Goal: Check status: Check status

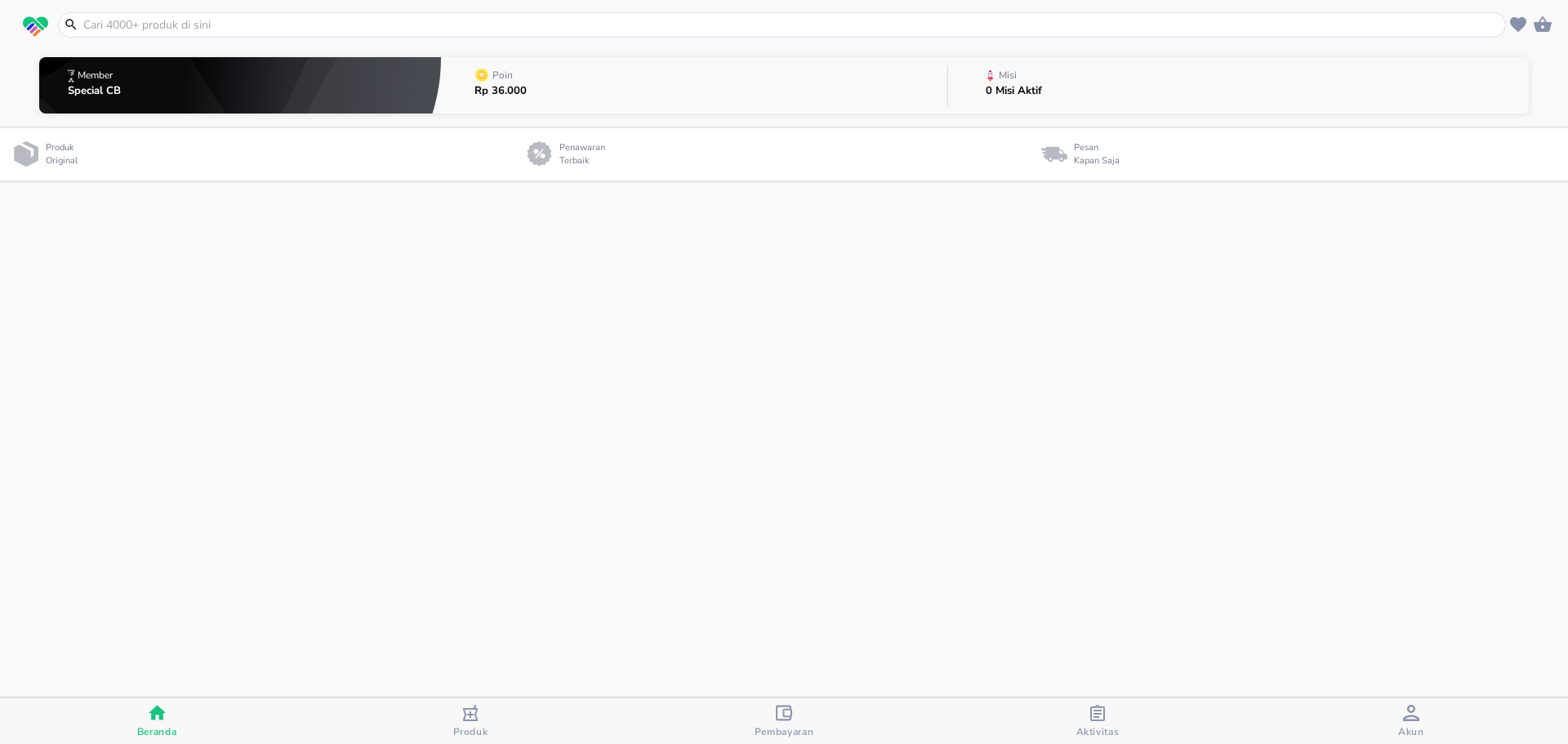
click at [1098, 718] on icon "button" at bounding box center [1097, 712] width 16 height 16
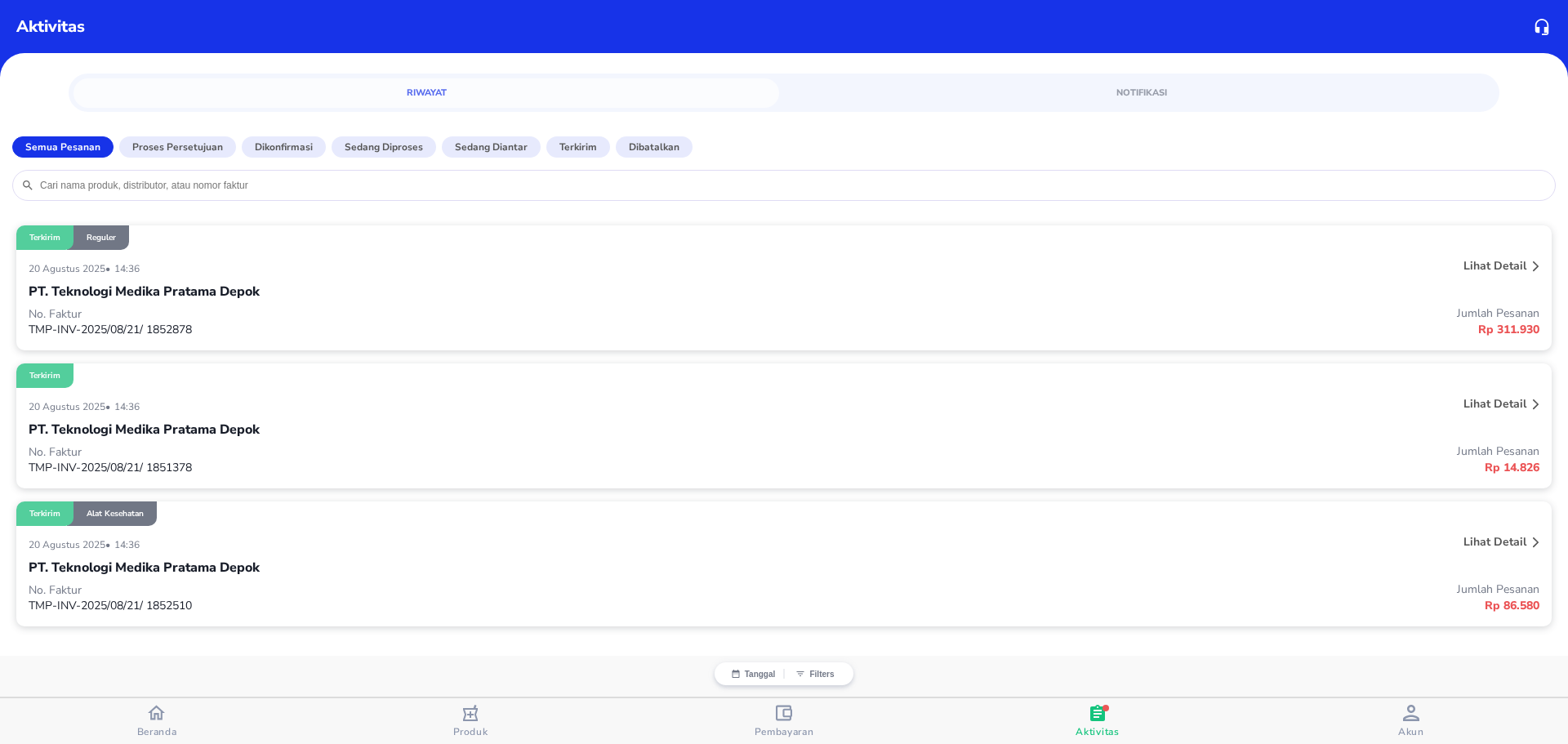
click at [156, 147] on p "Proses Persetujuan" at bounding box center [178, 147] width 90 height 15
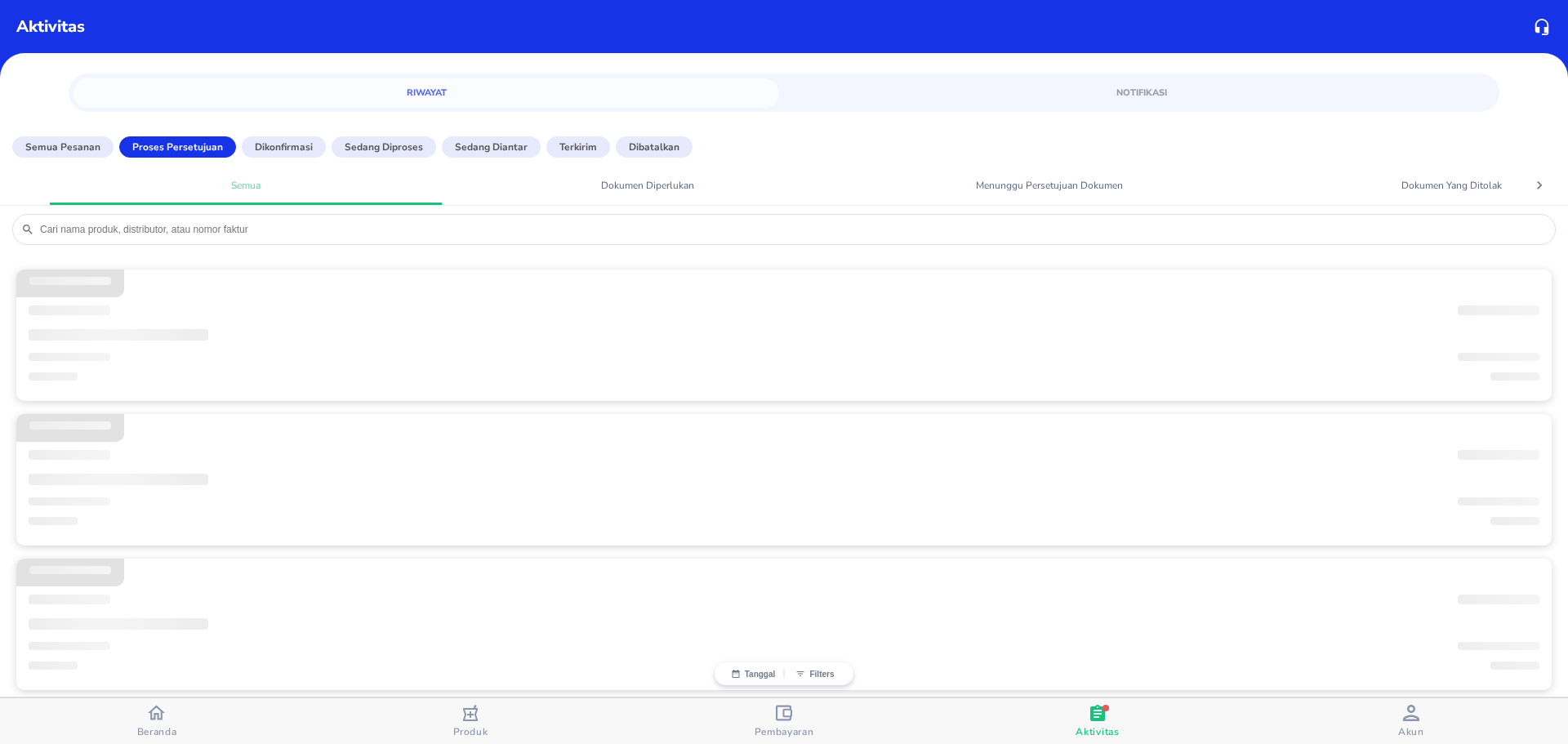
click at [569, 148] on p "Terkirim" at bounding box center [578, 147] width 38 height 15
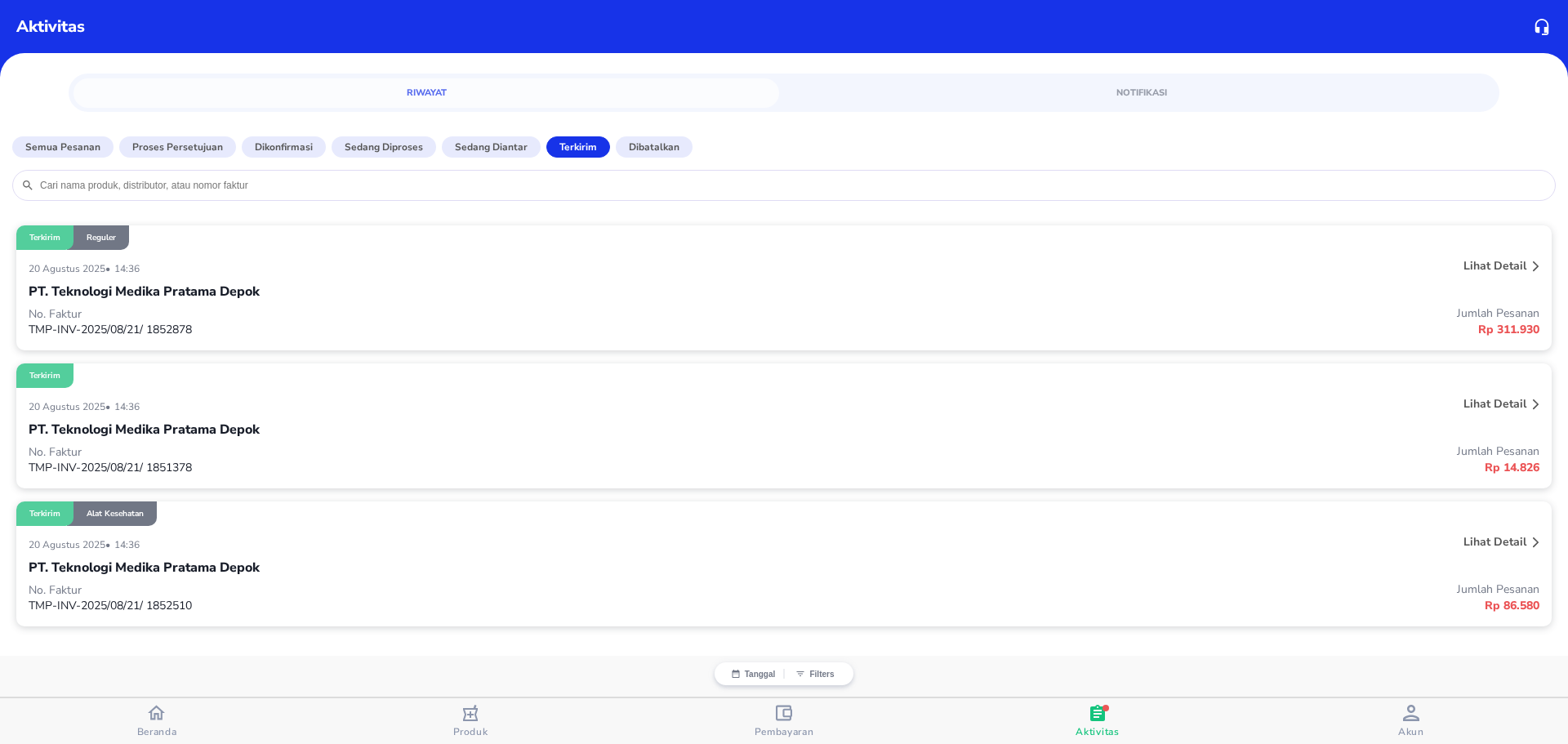
click at [483, 277] on div "PT. Teknologi Medika Pratama Depok" at bounding box center [784, 291] width 1511 height 28
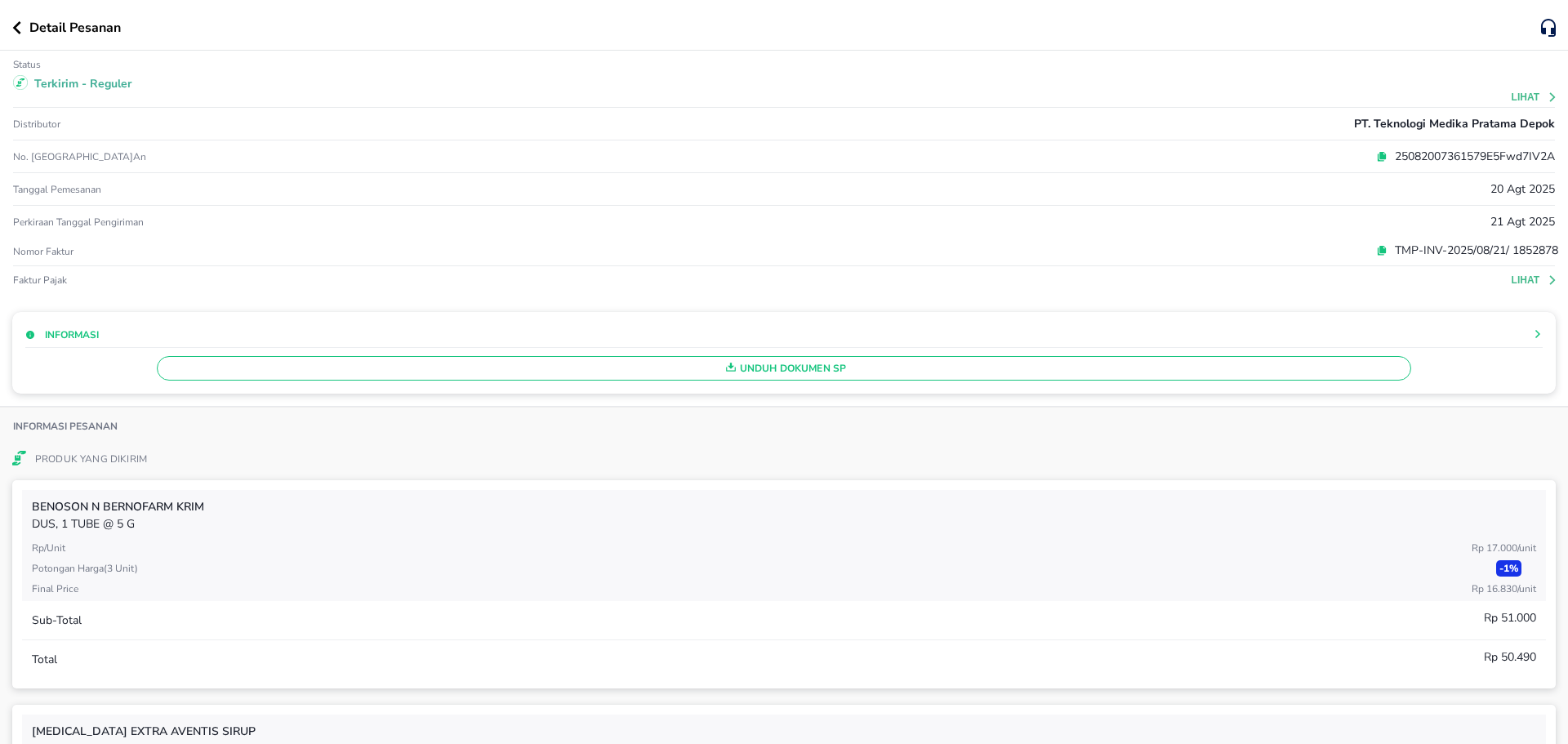
click at [1518, 279] on button "Lihat" at bounding box center [1535, 280] width 47 height 11
